Goal: Task Accomplishment & Management: Complete application form

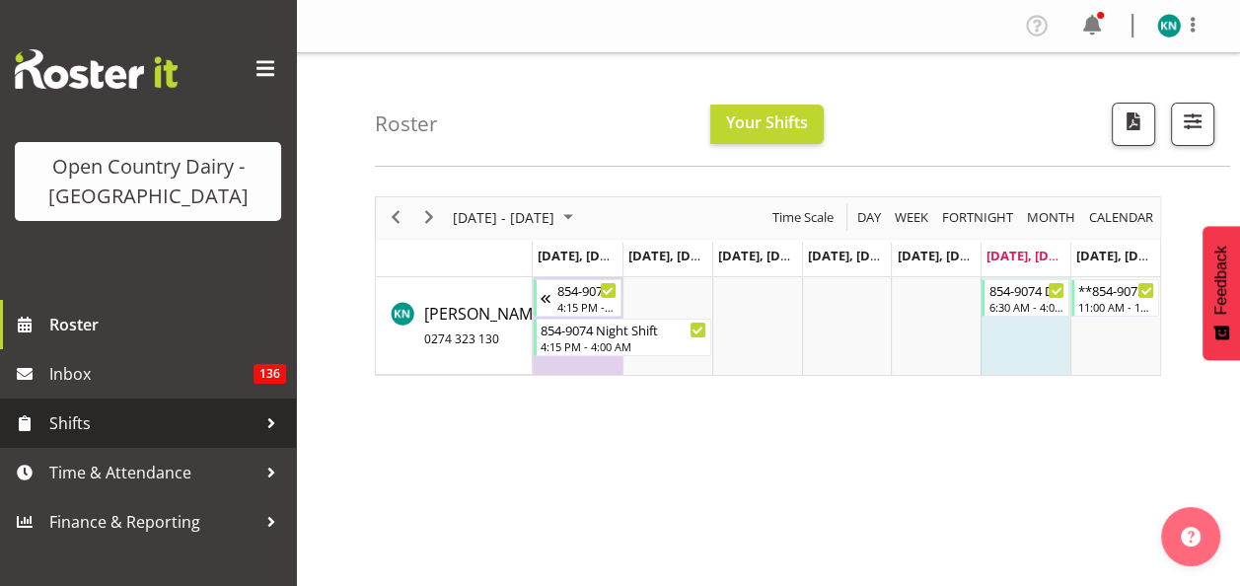
scroll to position [197, 0]
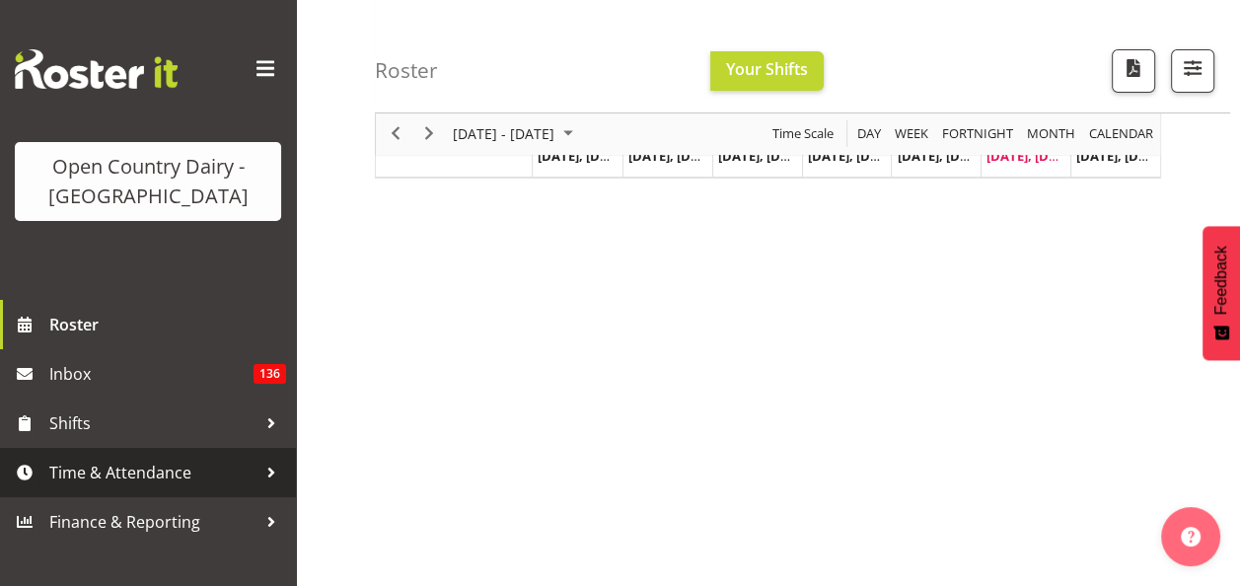
click at [166, 476] on span "Time & Attendance" at bounding box center [152, 473] width 207 height 30
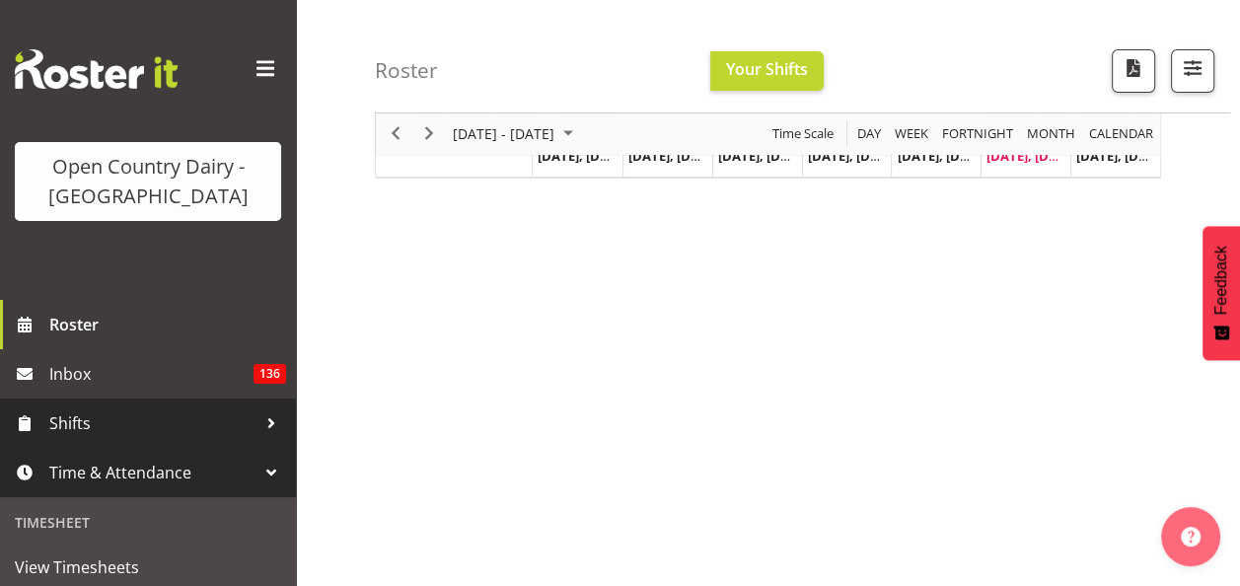
scroll to position [296, 0]
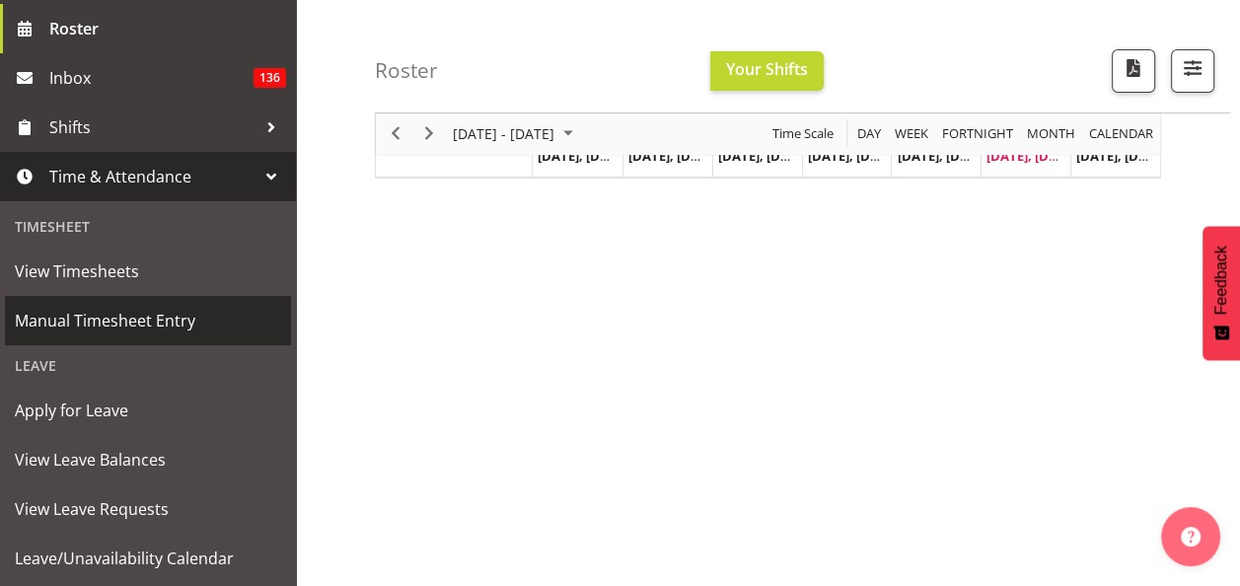
click at [150, 319] on span "Manual Timesheet Entry" at bounding box center [148, 321] width 266 height 30
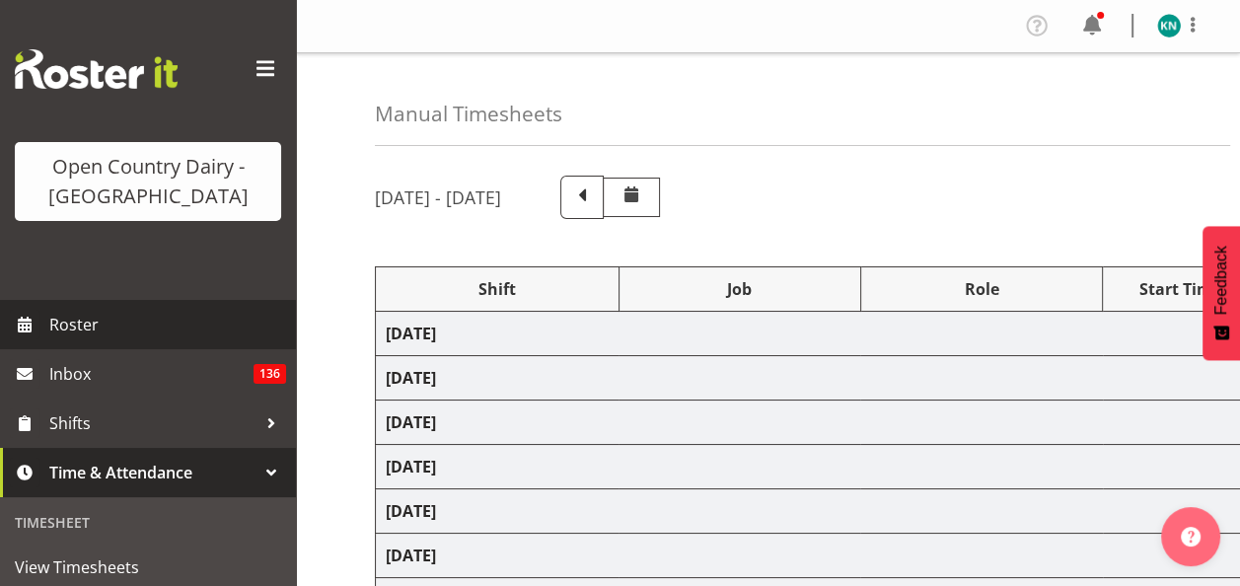
select select "10670"
select select "80480"
select select "80486"
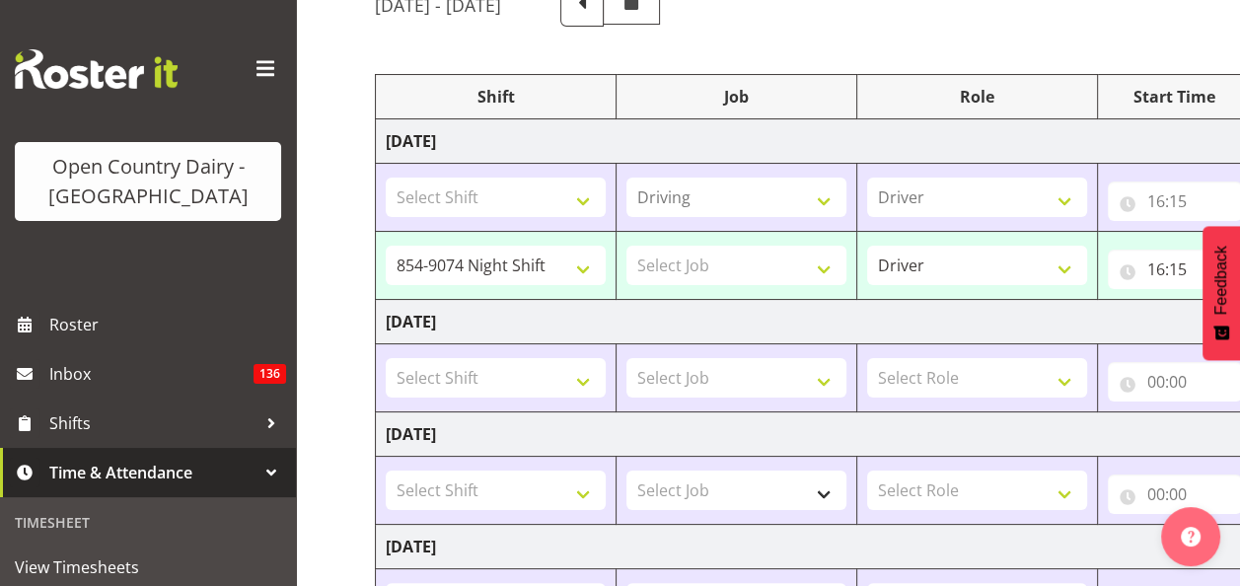
scroll to position [197, 0]
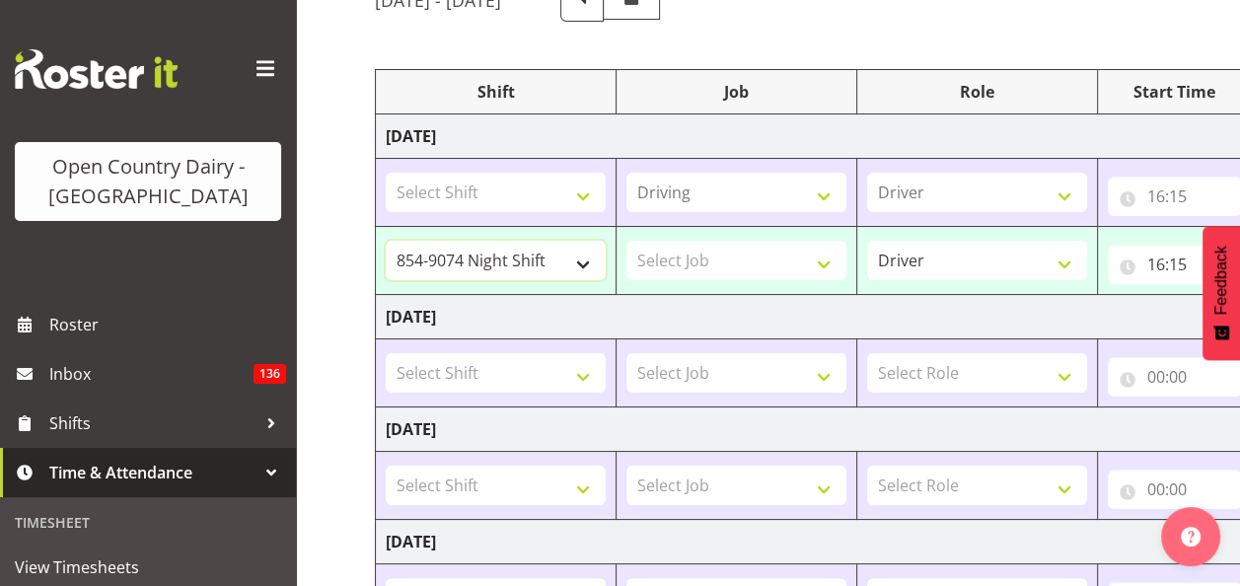
click at [587, 258] on select "734 Day Shift 734 Night Shift 735 Dayshift 735 Night Shift 736 Day Shift 736 Ni…" at bounding box center [496, 260] width 220 height 39
click at [736, 258] on select "Select Job Connecting /unconnecting Trailers Driving Meeting Milk Testing" at bounding box center [736, 260] width 220 height 39
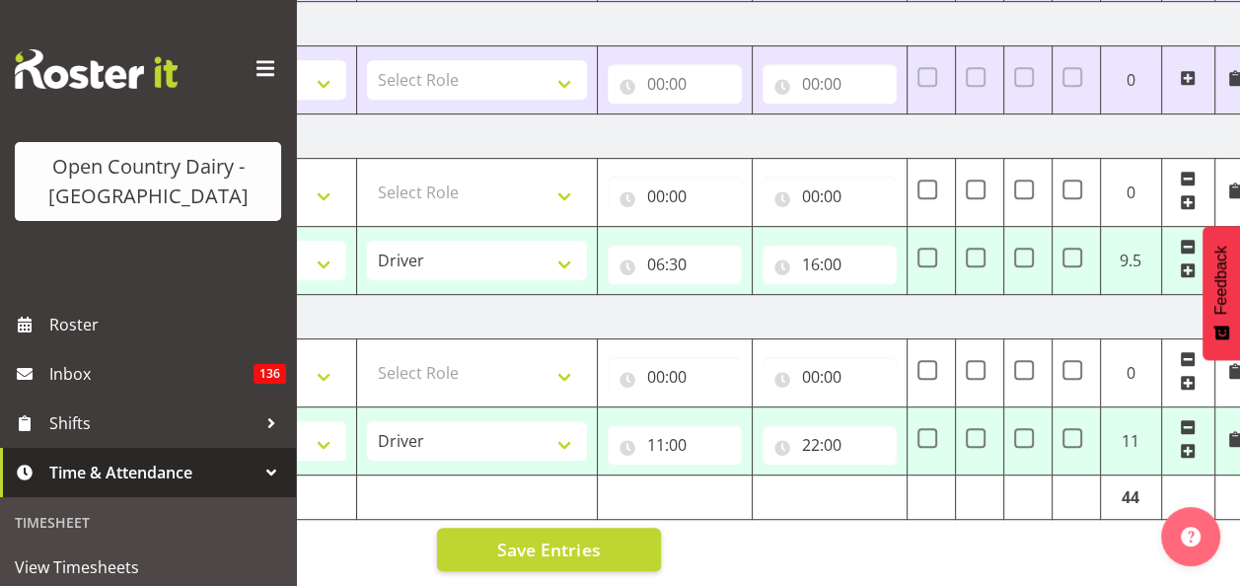
scroll to position [0, 516]
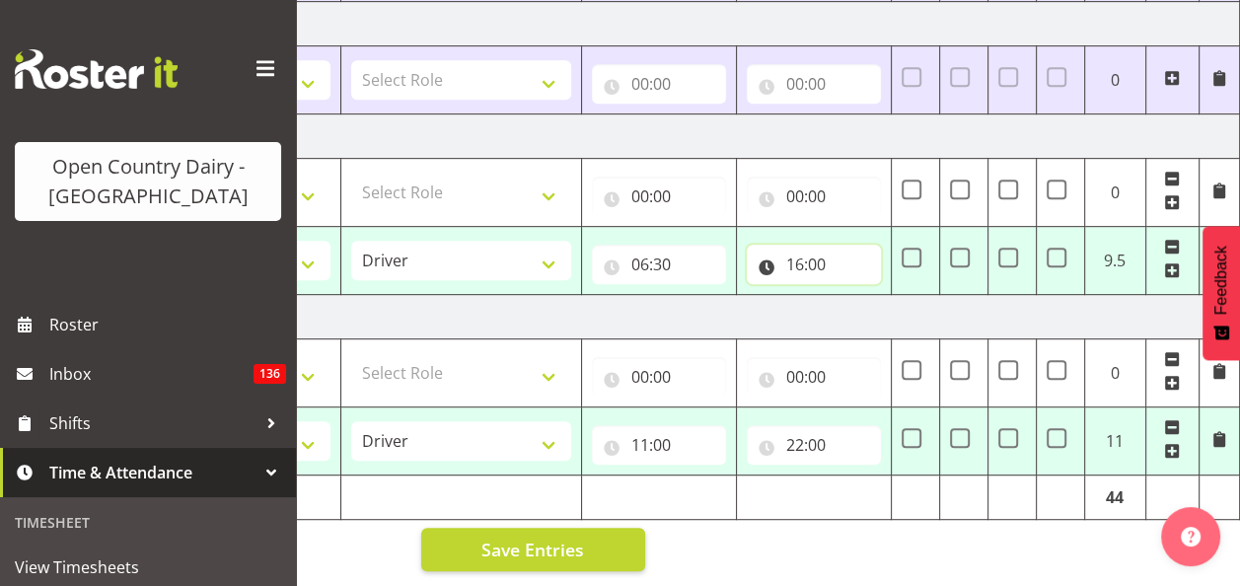
click at [809, 246] on input "16:00" at bounding box center [814, 264] width 134 height 39
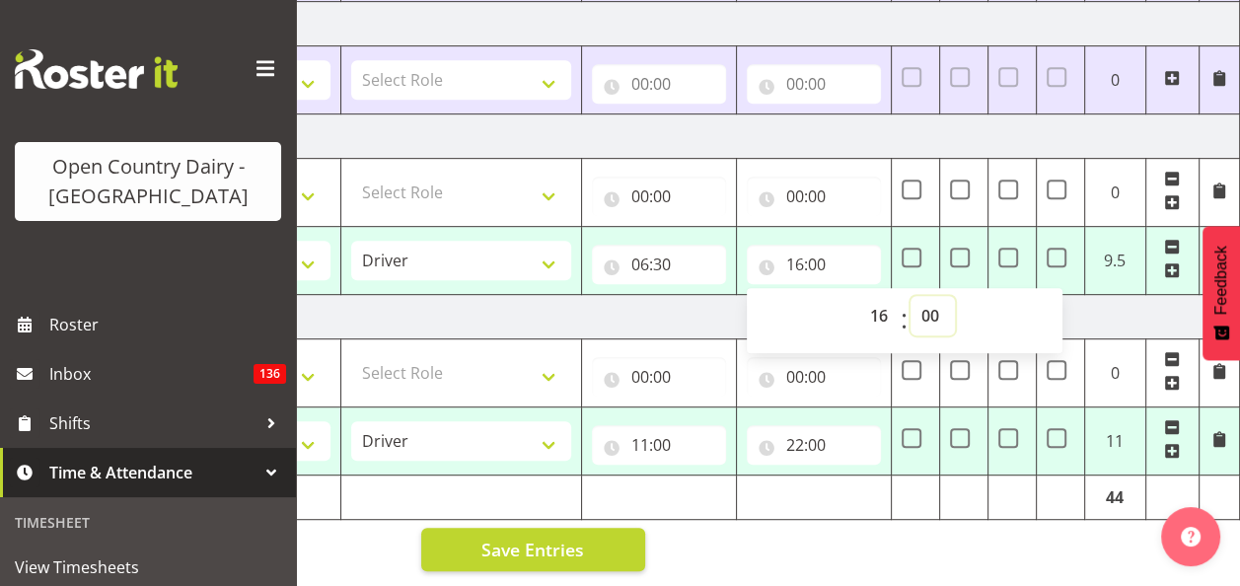
click at [930, 304] on select "00 01 02 03 04 05 06 07 08 09 10 11 12 13 14 15 16 17 18 19 20 21 22 23 24 25 2…" at bounding box center [933, 315] width 44 height 39
click at [932, 306] on select "00 01 02 03 04 05 06 07 08 09 10 11 12 13 14 15 16 17 18 19 20 21 22 23 24 25 2…" at bounding box center [933, 315] width 44 height 39
select select "30"
click at [911, 296] on select "00 01 02 03 04 05 06 07 08 09 10 11 12 13 14 15 16 17 18 19 20 21 22 23 24 25 2…" at bounding box center [933, 315] width 44 height 39
type input "16:30"
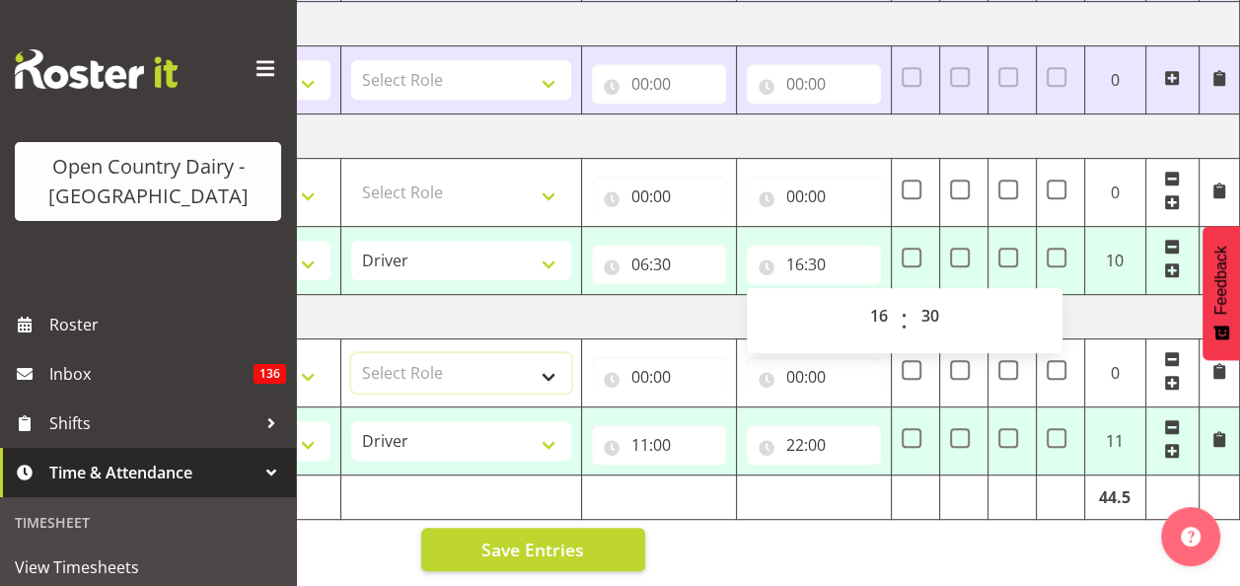
click at [495, 376] on select "Select Role Driver HSR" at bounding box center [461, 372] width 220 height 39
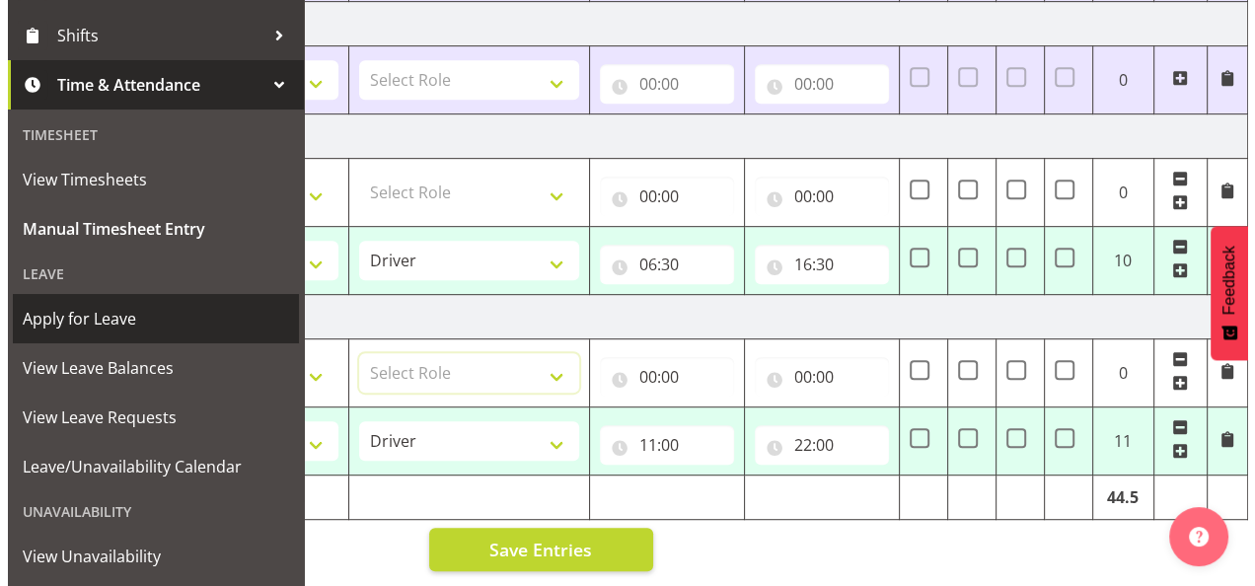
scroll to position [485, 0]
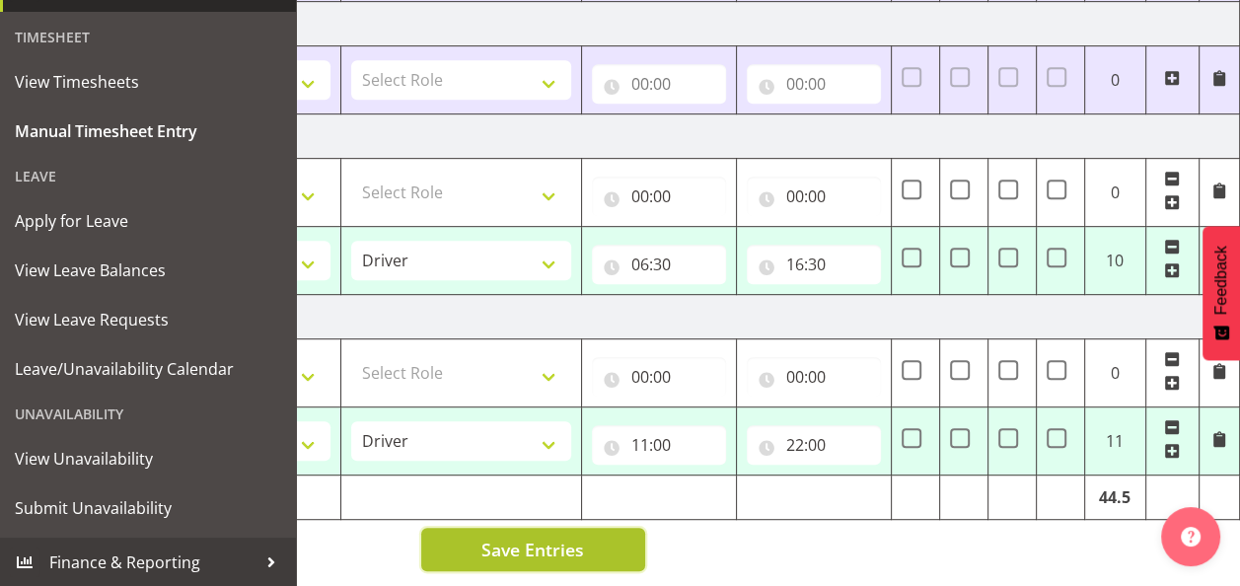
click at [501, 543] on span "Save Entries" at bounding box center [532, 550] width 103 height 26
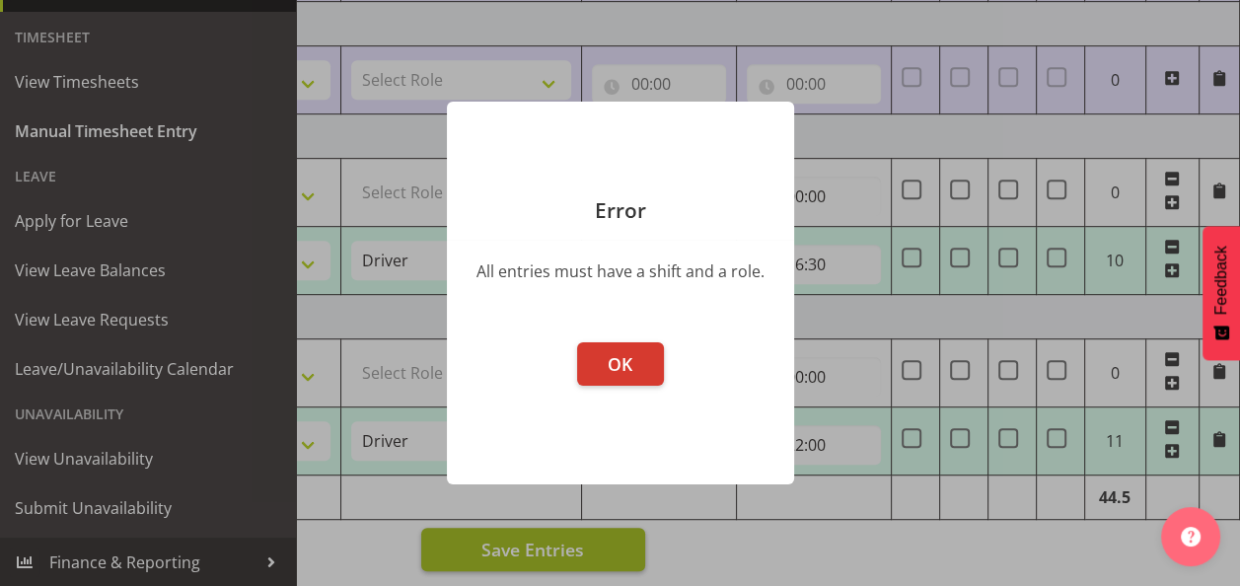
scroll to position [0, 501]
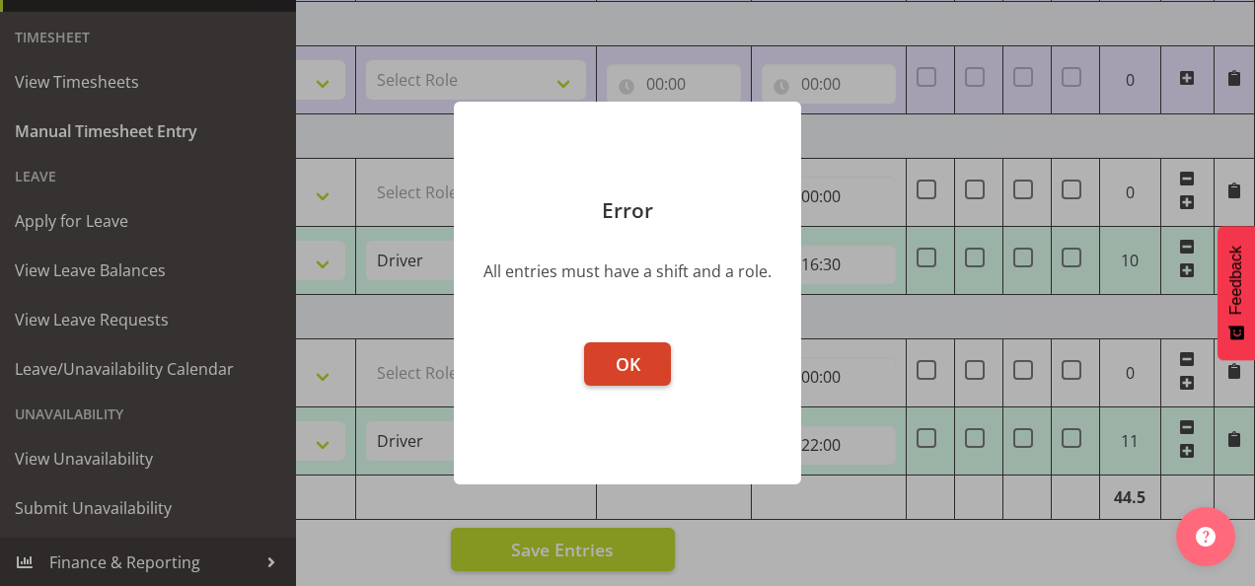
click at [656, 362] on button "OK" at bounding box center [627, 363] width 87 height 43
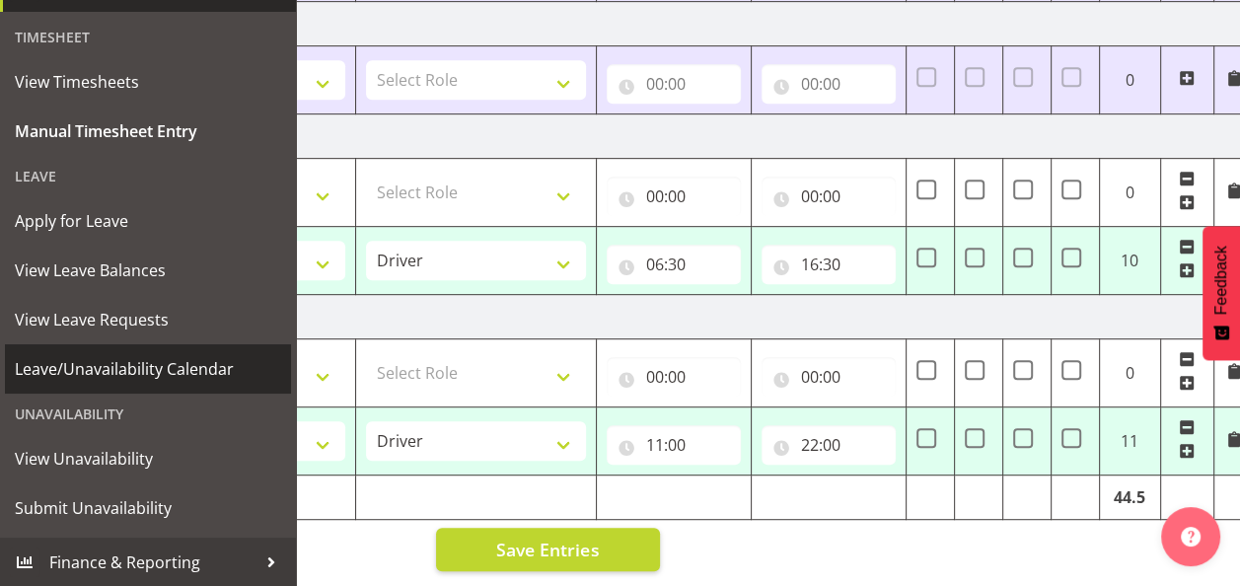
click at [162, 365] on span "Leave/Unavailability Calendar" at bounding box center [148, 369] width 266 height 30
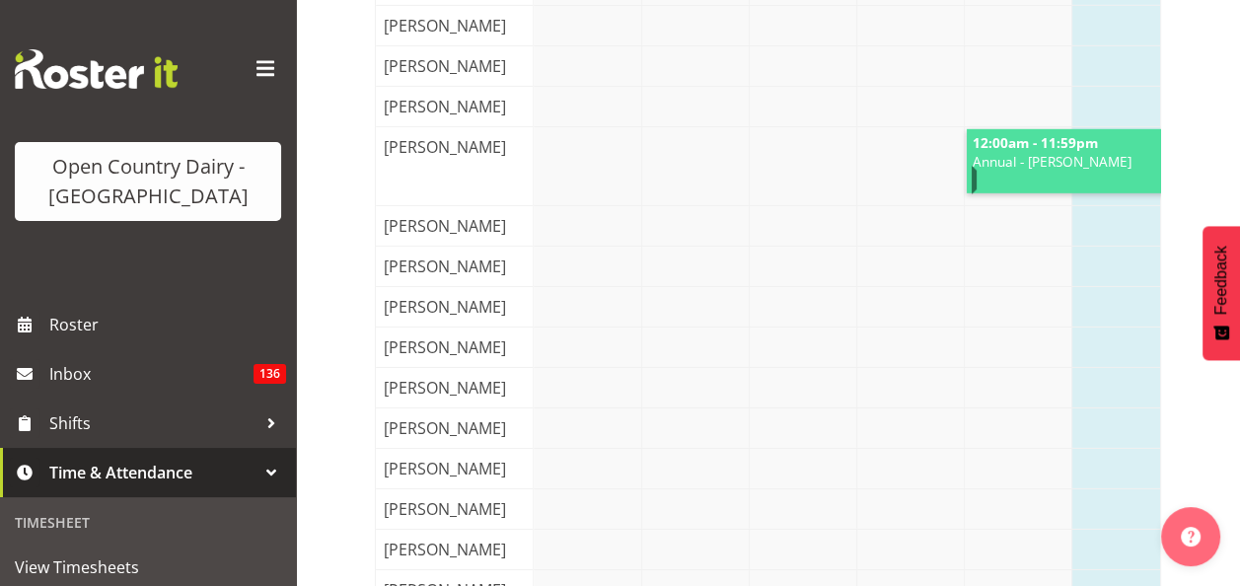
scroll to position [5330, 0]
